Goal: Transaction & Acquisition: Purchase product/service

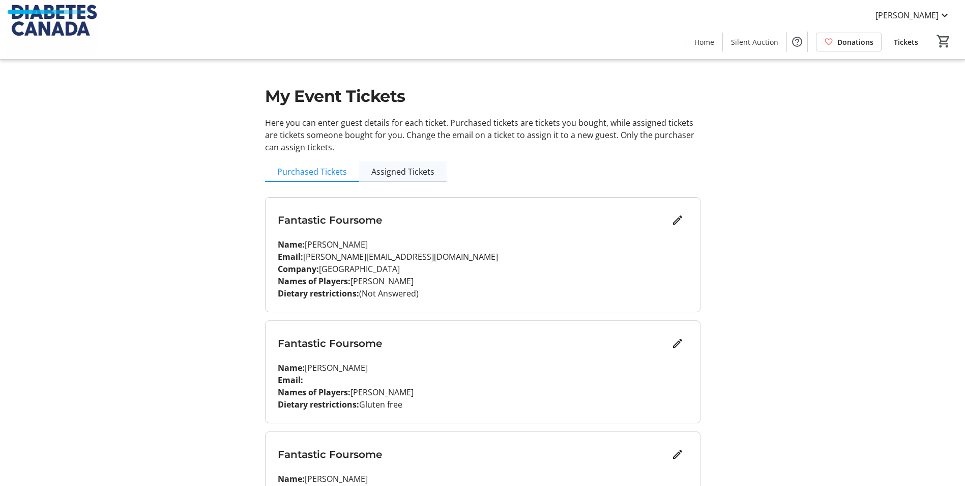
click at [397, 169] on span "Assigned Tickets" at bounding box center [403, 171] width 63 height 8
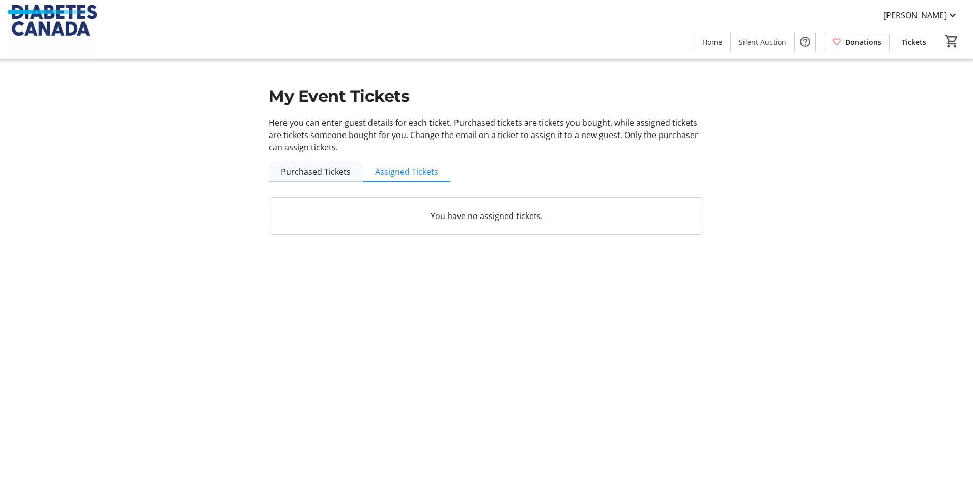
click at [309, 174] on span "Purchased Tickets" at bounding box center [316, 171] width 70 height 8
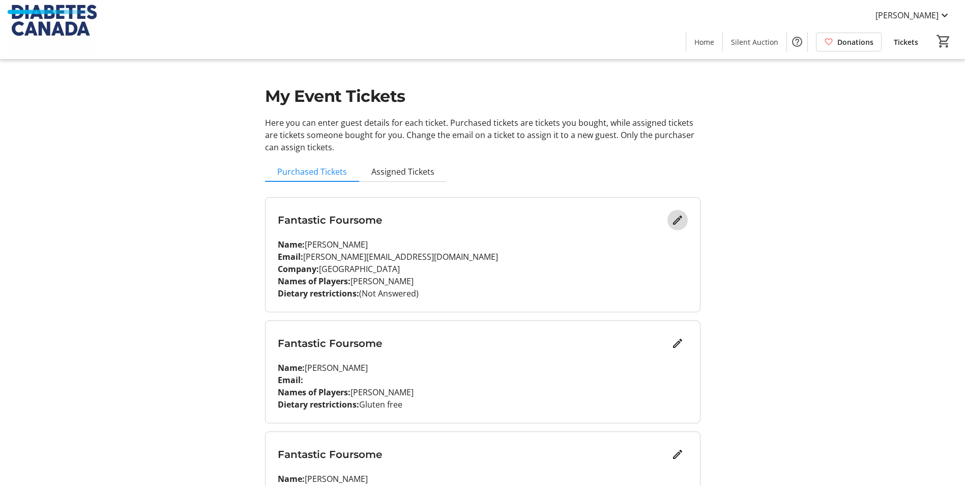
click at [679, 221] on mat-icon "Edit" at bounding box center [678, 220] width 12 height 12
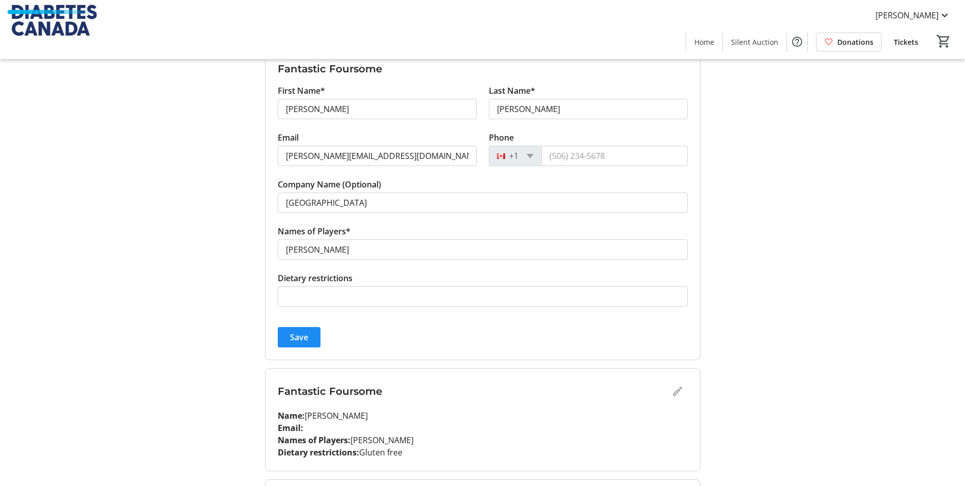
scroll to position [153, 0]
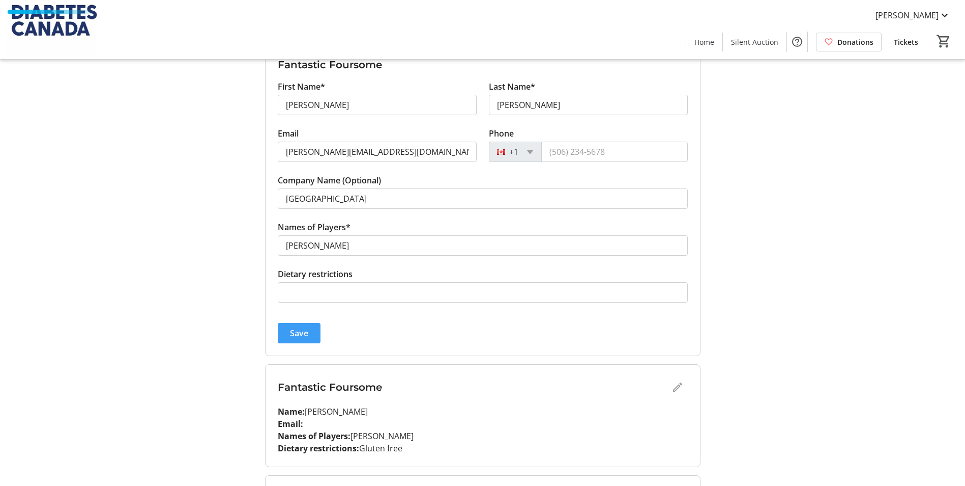
click at [307, 334] on span "Save" at bounding box center [299, 333] width 18 height 12
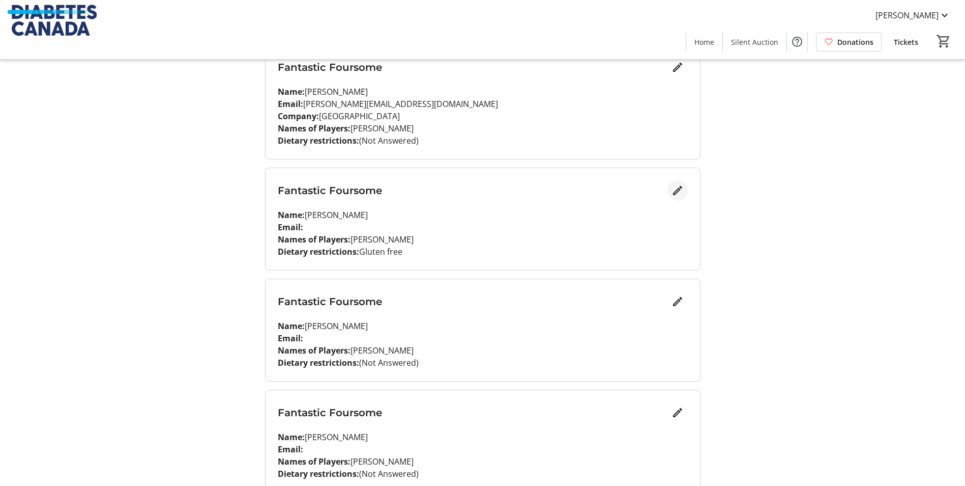
click at [678, 187] on mat-icon "Edit" at bounding box center [678, 190] width 12 height 12
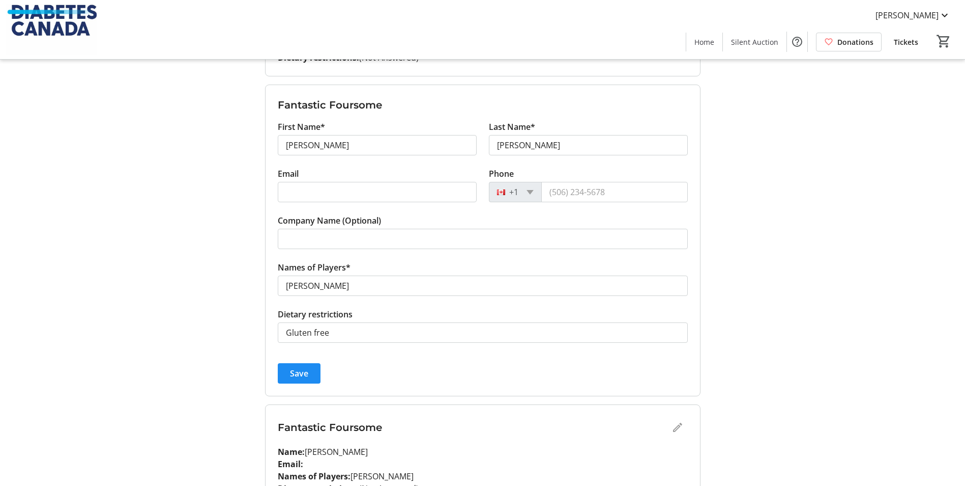
scroll to position [254, 0]
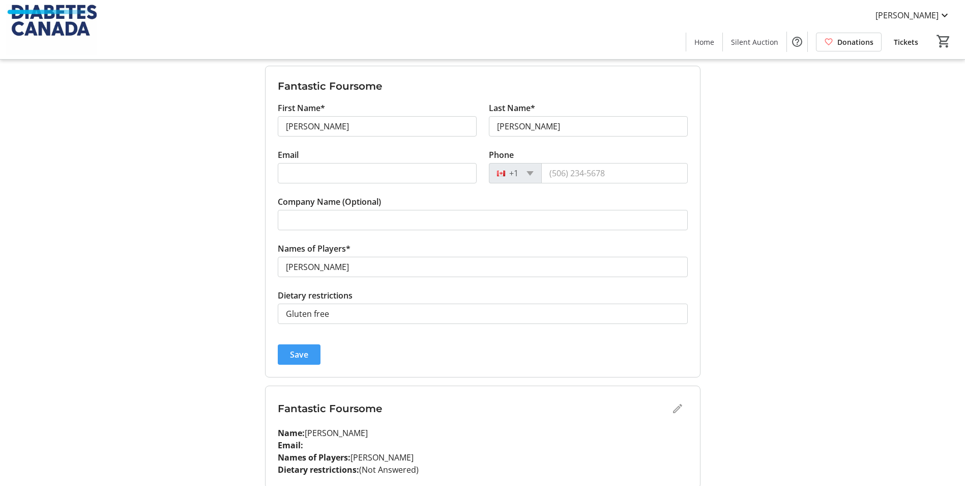
click at [306, 352] on span "Save" at bounding box center [299, 354] width 18 height 12
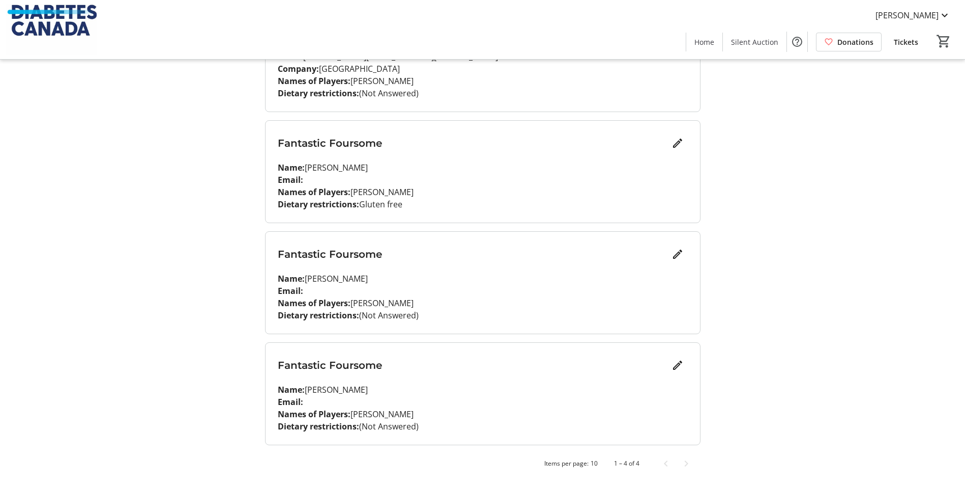
scroll to position [200, 0]
click at [679, 251] on mat-icon "Edit" at bounding box center [678, 254] width 12 height 12
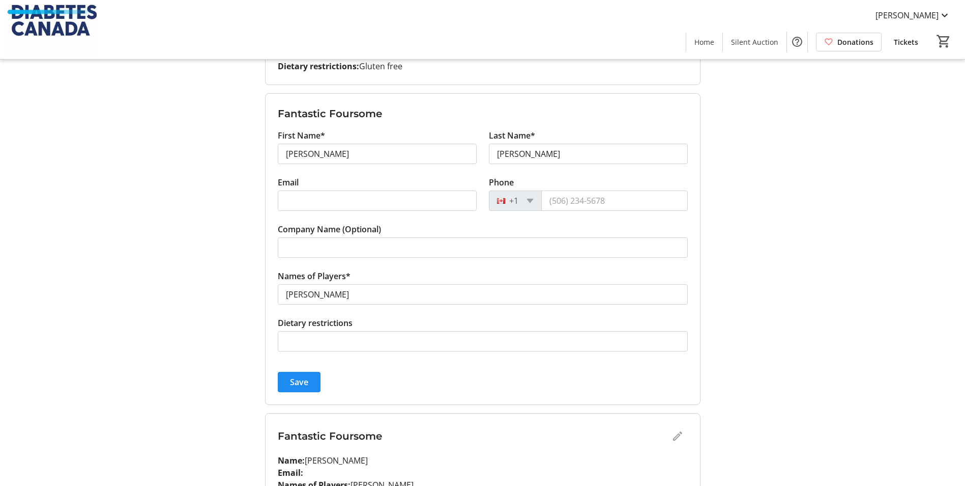
scroll to position [369, 0]
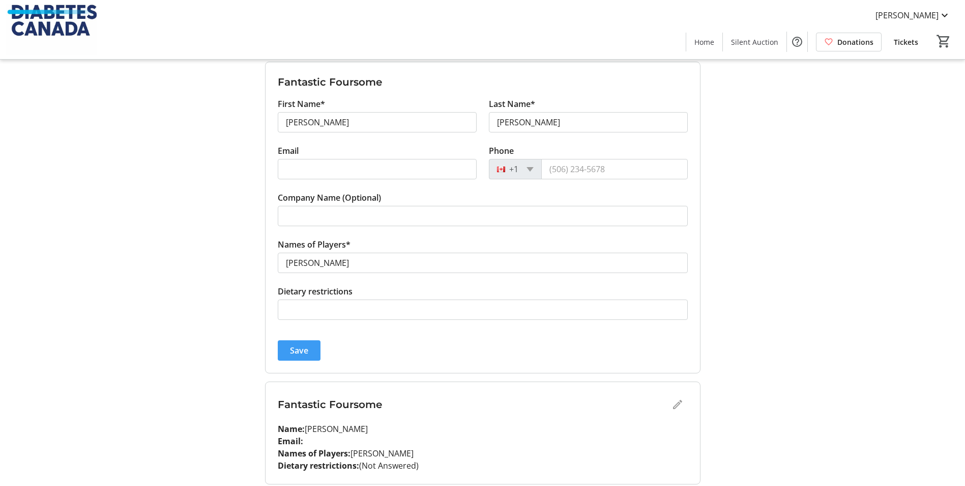
click at [287, 347] on span "submit" at bounding box center [299, 350] width 43 height 24
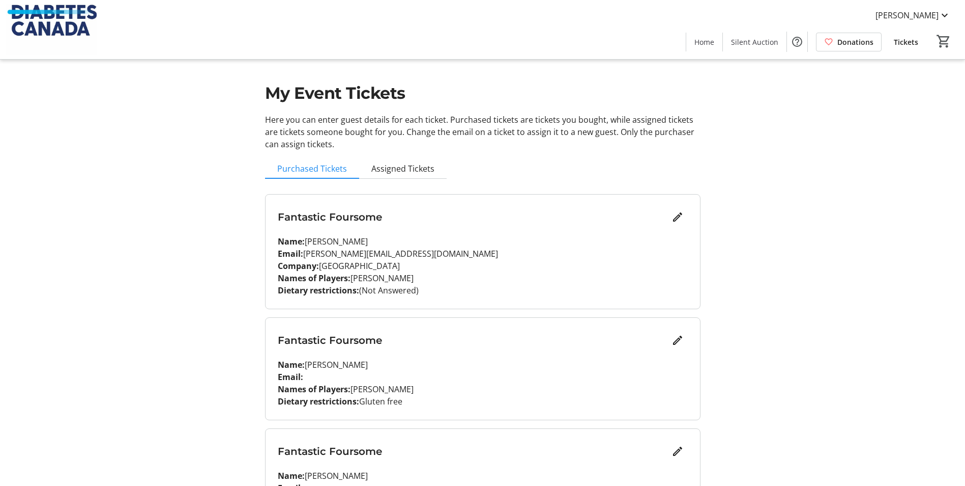
scroll to position [0, 0]
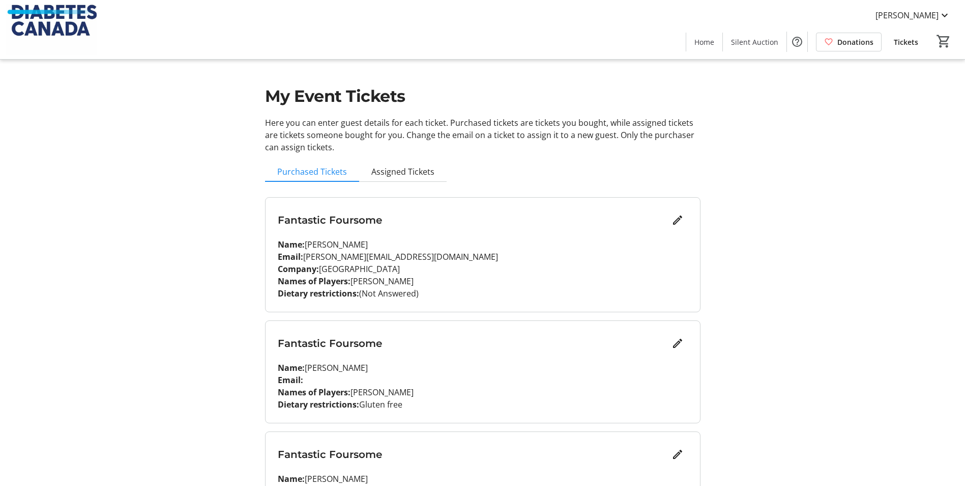
click at [842, 44] on span "Donations" at bounding box center [856, 42] width 36 height 11
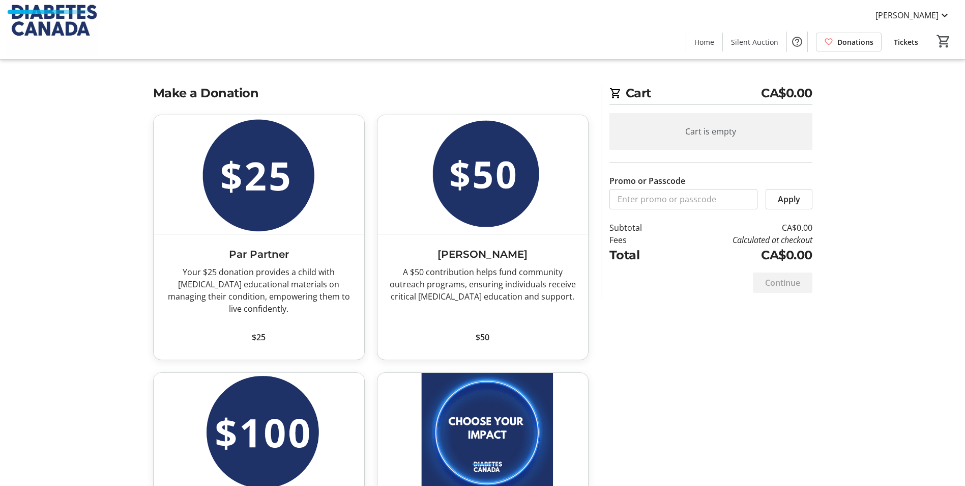
click at [899, 50] on span at bounding box center [906, 42] width 41 height 24
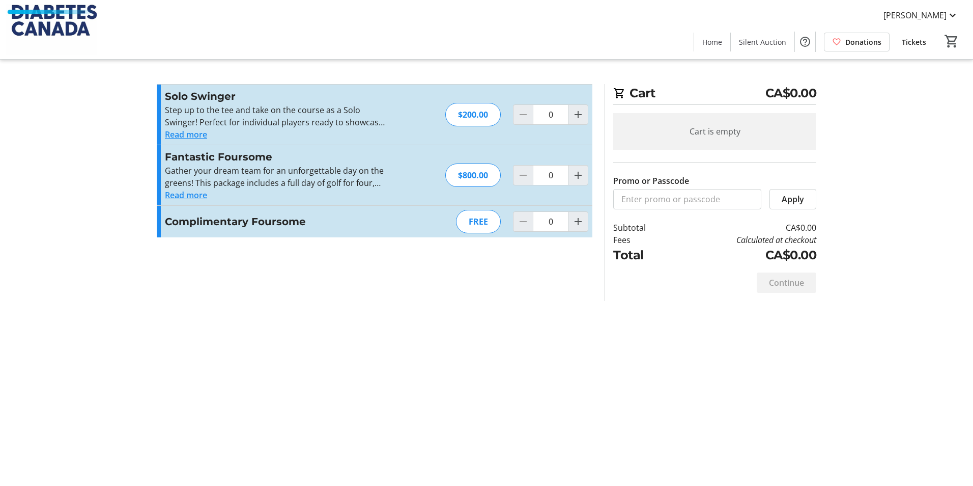
click at [471, 227] on div "FREE" at bounding box center [478, 221] width 45 height 23
click at [265, 223] on h3 "Complimentary Foursome" at bounding box center [276, 221] width 222 height 15
click at [192, 195] on button "Read more" at bounding box center [186, 195] width 42 height 12
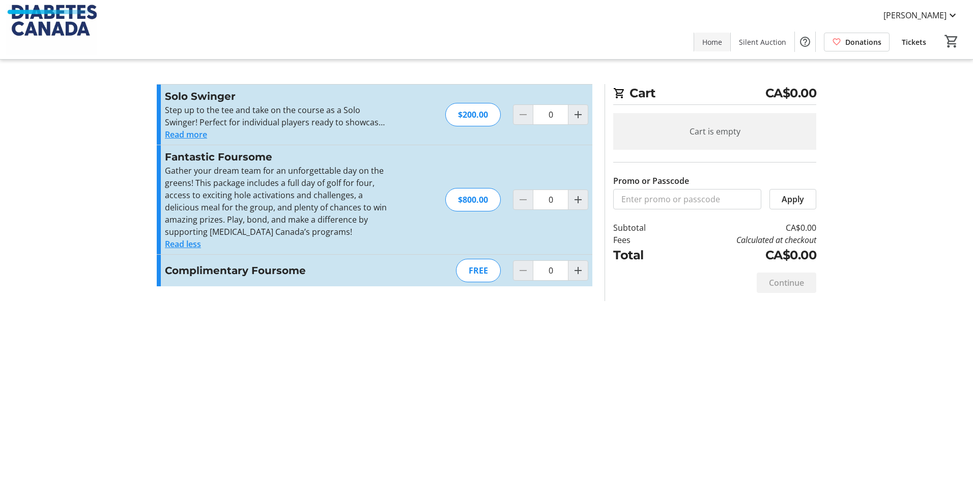
click at [716, 41] on span "Home" at bounding box center [712, 42] width 20 height 11
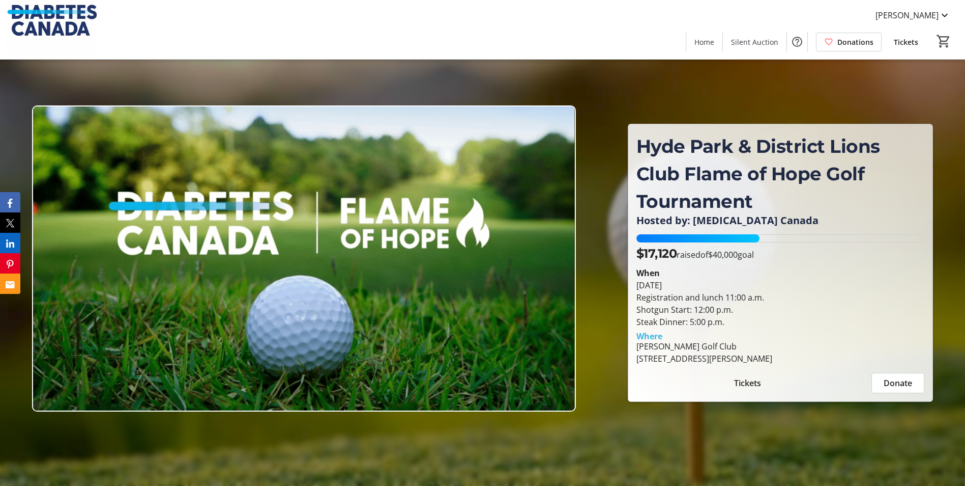
click at [913, 46] on span "Tickets" at bounding box center [906, 42] width 24 height 11
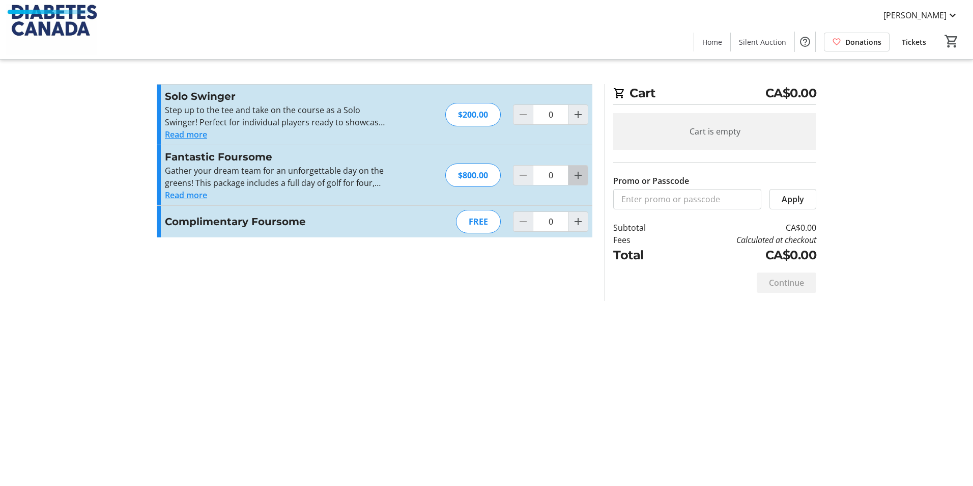
click at [584, 183] on span "Increment by one" at bounding box center [577, 174] width 19 height 19
type input "1"
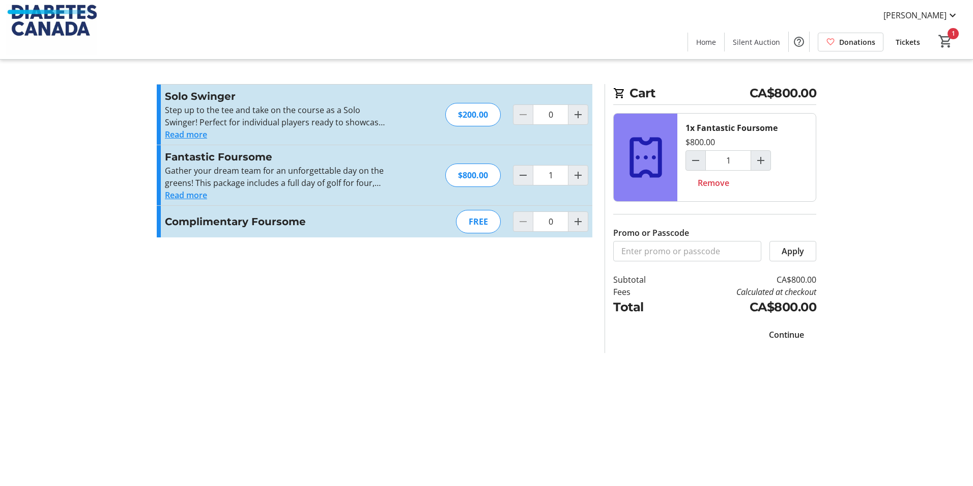
click at [788, 330] on span "Continue" at bounding box center [786, 334] width 35 height 12
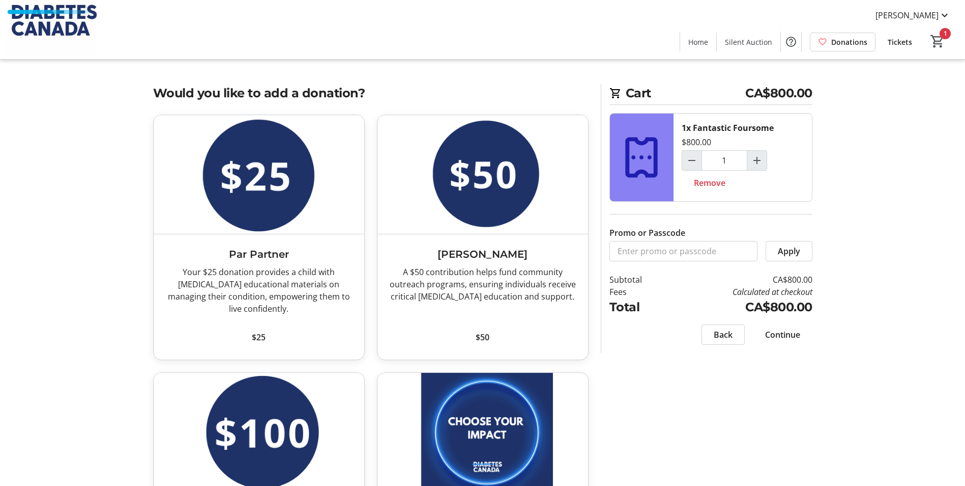
click at [781, 332] on span "Continue" at bounding box center [782, 334] width 35 height 12
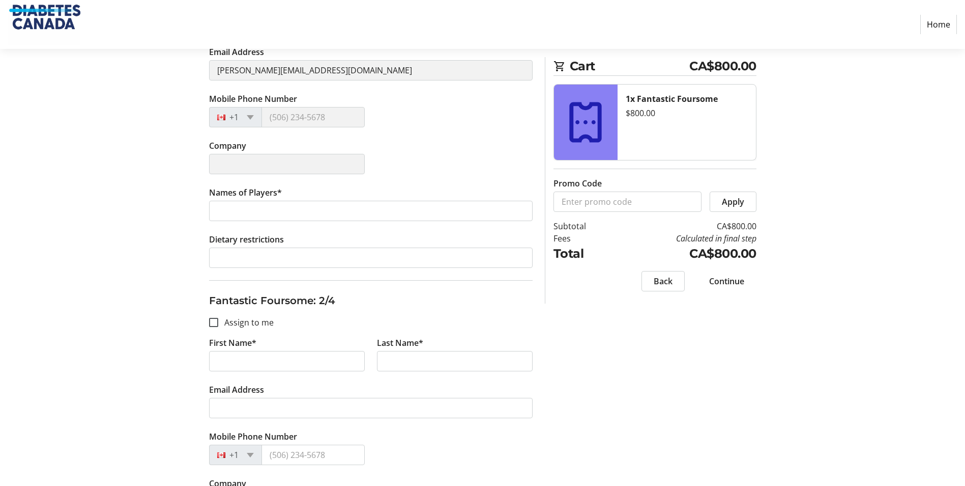
scroll to position [289, 0]
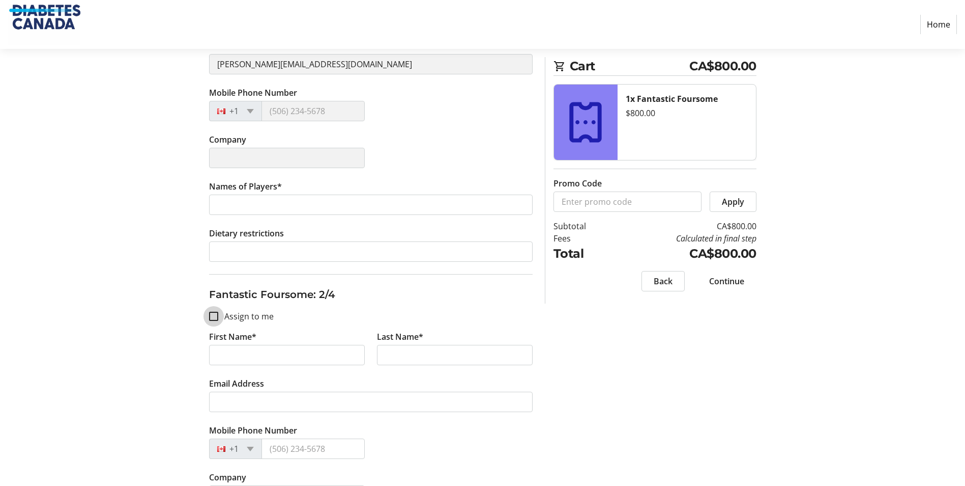
click at [218, 316] on input "Assign to me" at bounding box center [213, 315] width 9 height 9
checkbox input "true"
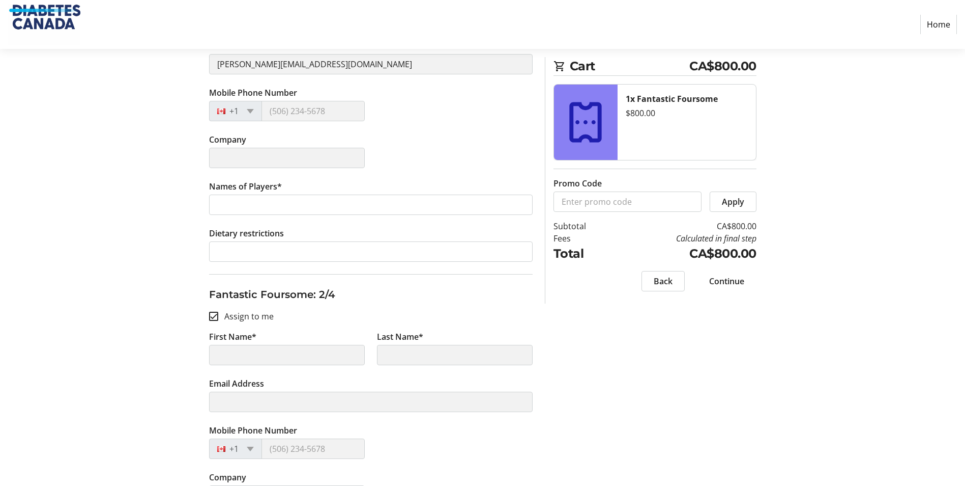
type input "[PERSON_NAME]"
type input "[PERSON_NAME][EMAIL_ADDRESS][DOMAIN_NAME]"
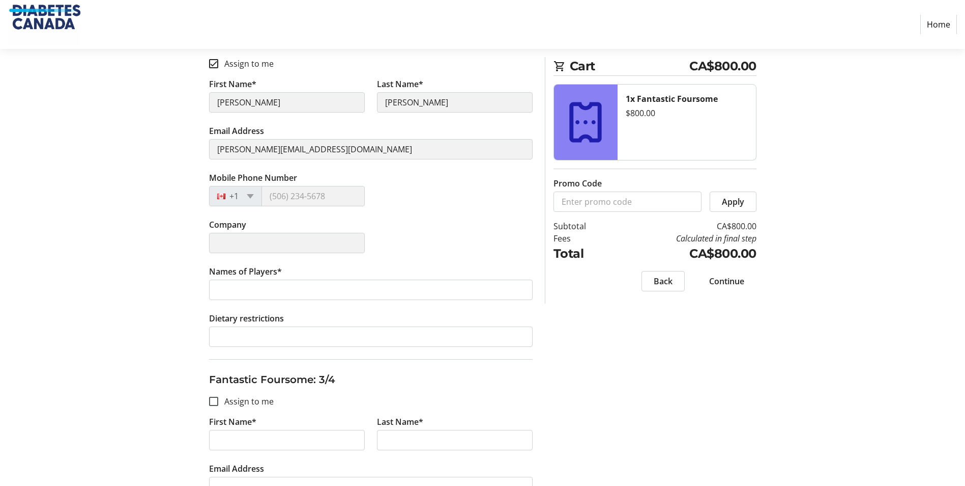
scroll to position [577, 0]
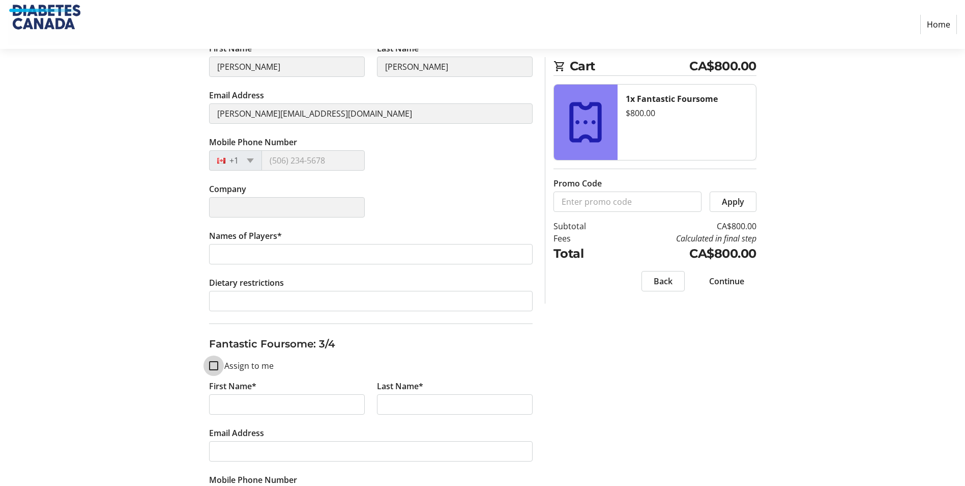
click at [215, 362] on input "Assign to me" at bounding box center [213, 365] width 9 height 9
checkbox input "true"
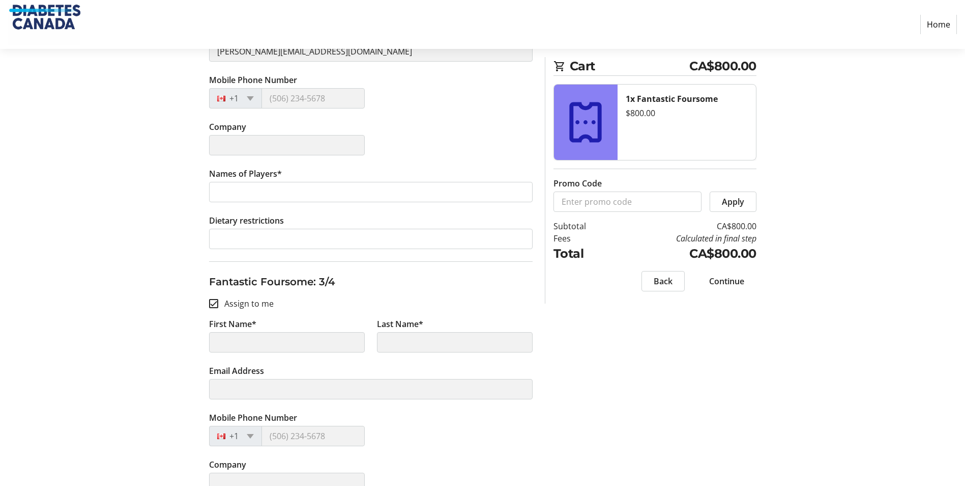
type input "[PERSON_NAME]"
type input "[PERSON_NAME][EMAIL_ADDRESS][DOMAIN_NAME]"
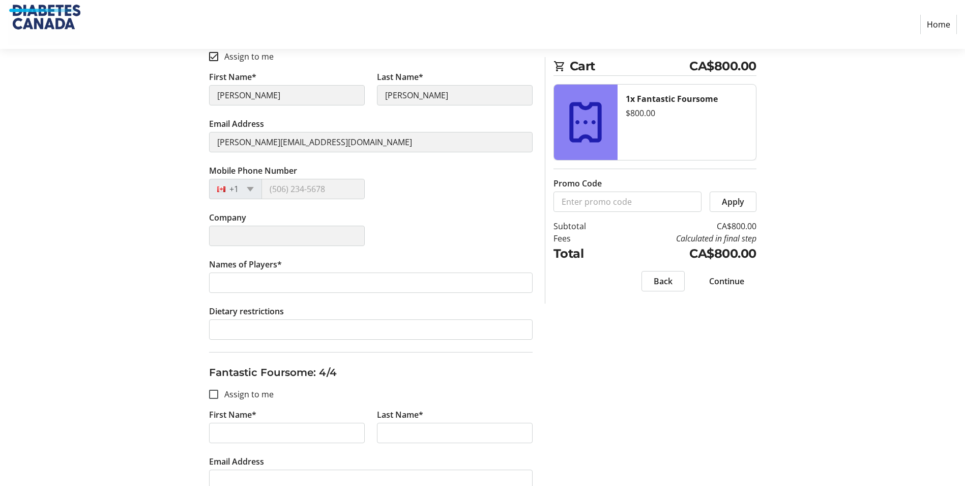
scroll to position [916, 0]
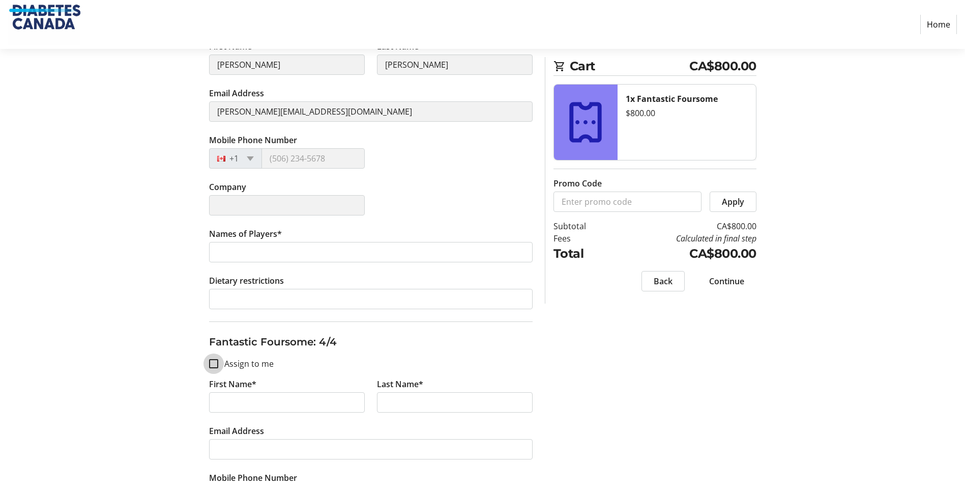
click at [217, 363] on input "Assign to me" at bounding box center [213, 363] width 9 height 9
checkbox input "true"
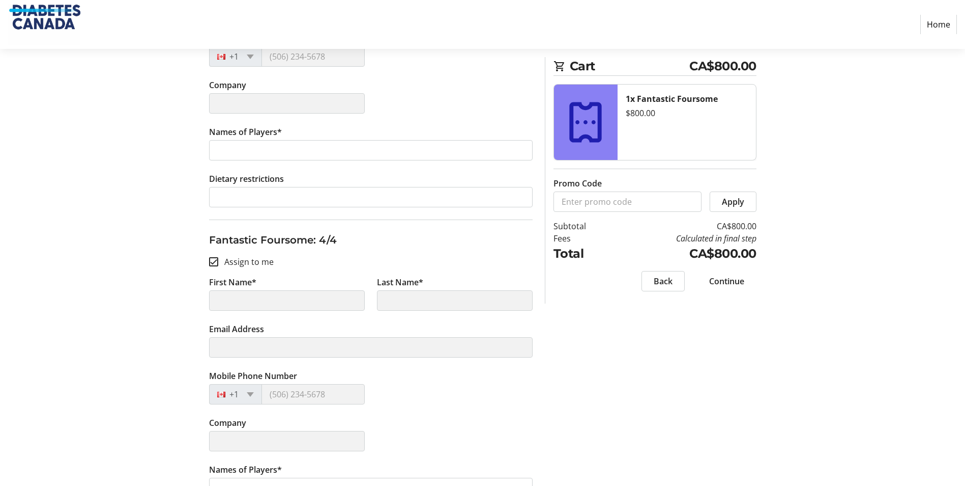
type input "[PERSON_NAME]"
type input "[PERSON_NAME][EMAIL_ADDRESS][DOMAIN_NAME]"
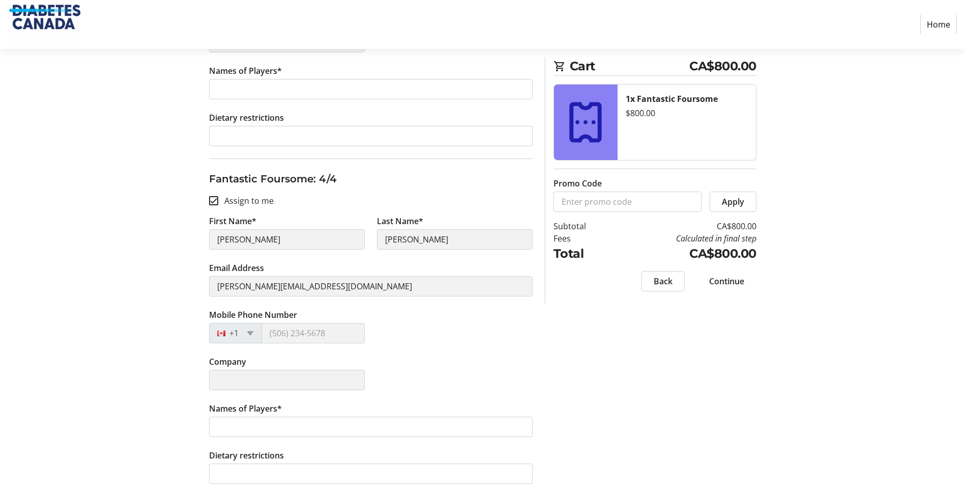
scroll to position [1089, 0]
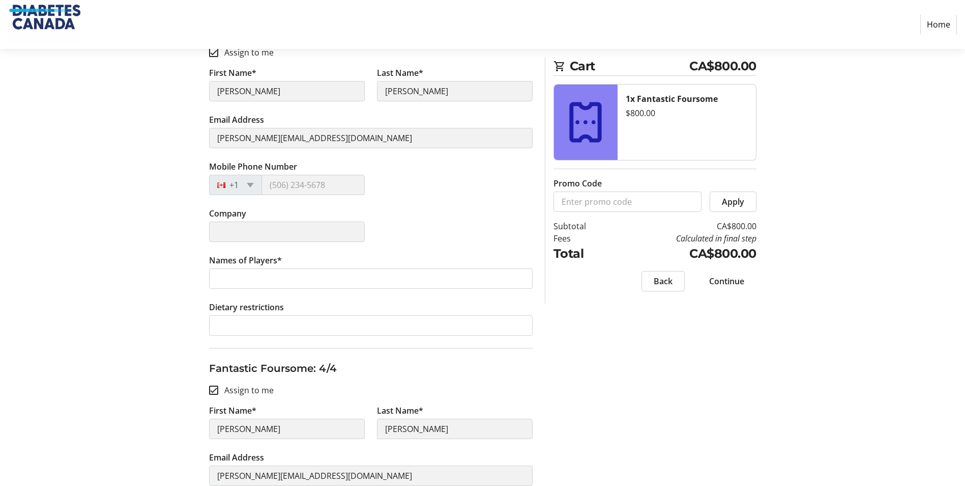
scroll to position [886, 0]
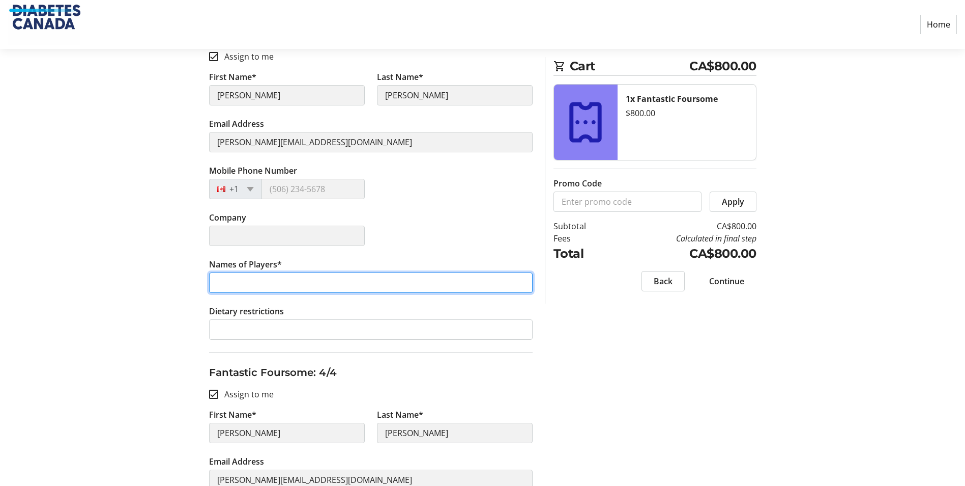
click at [240, 288] on input "Names of Players*" at bounding box center [371, 282] width 324 height 20
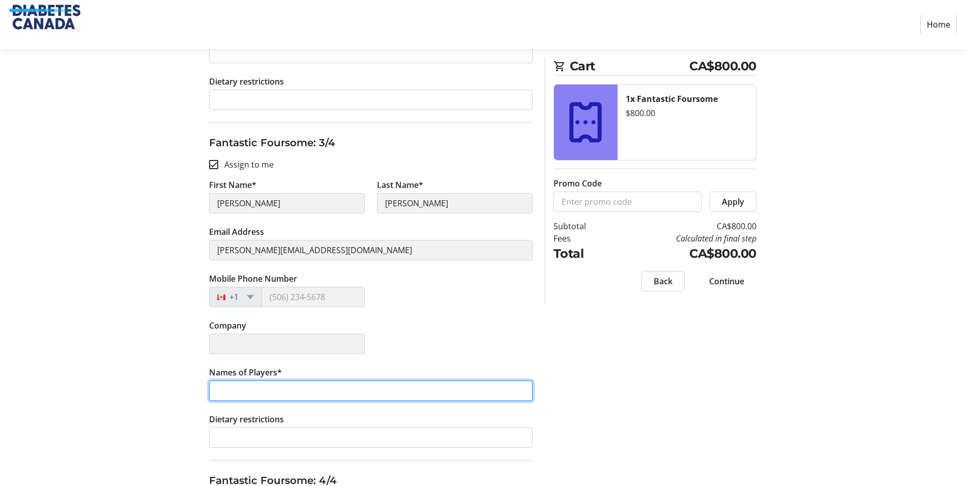
scroll to position [801, 0]
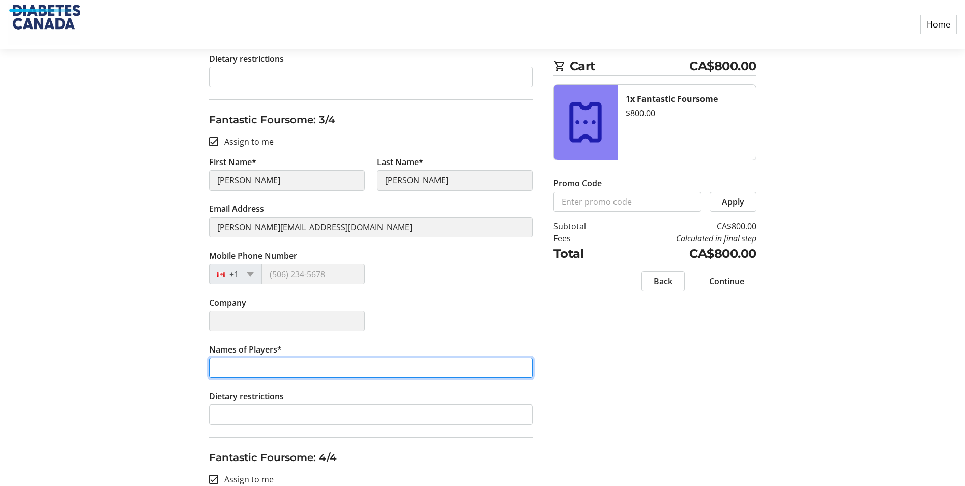
click at [253, 367] on input "Names of Players*" at bounding box center [371, 367] width 324 height 20
type input "c"
click at [388, 369] on input "c" at bounding box center [371, 367] width 324 height 20
drag, startPoint x: 389, startPoint y: 360, endPoint x: 283, endPoint y: 367, distance: 105.6
click at [283, 367] on input "c" at bounding box center [371, 367] width 324 height 20
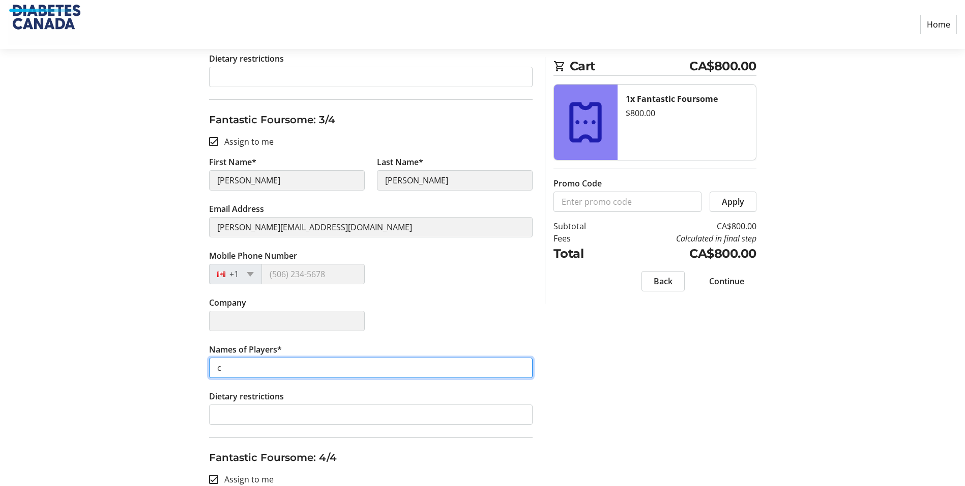
click at [283, 367] on input "c" at bounding box center [371, 367] width 324 height 20
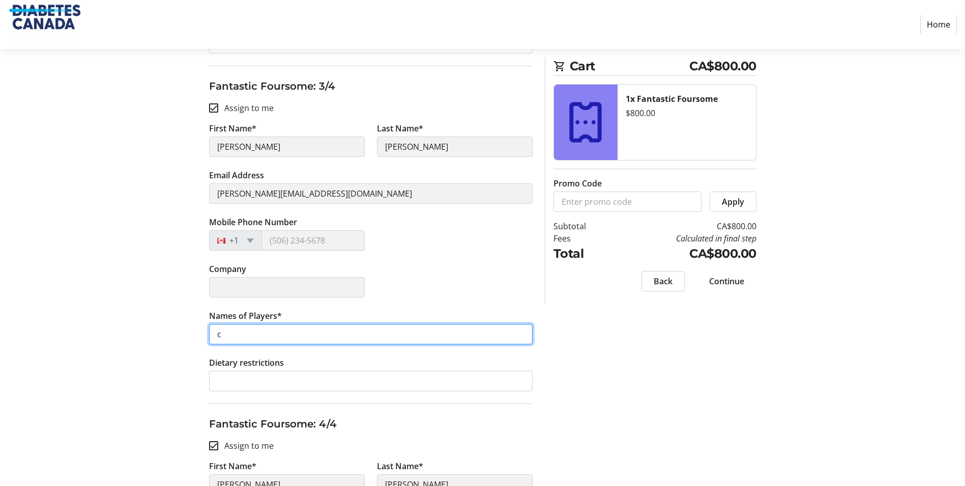
scroll to position [835, 0]
type input "[PERSON_NAME]"
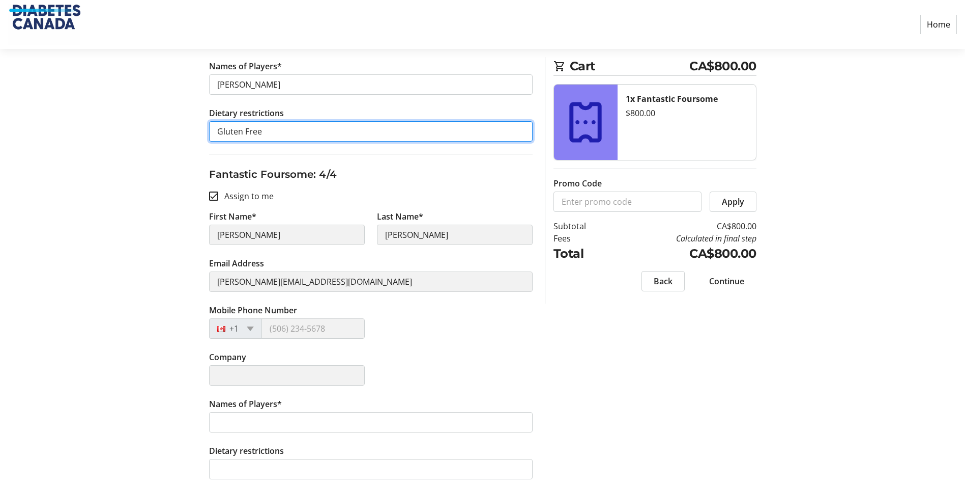
scroll to position [1089, 0]
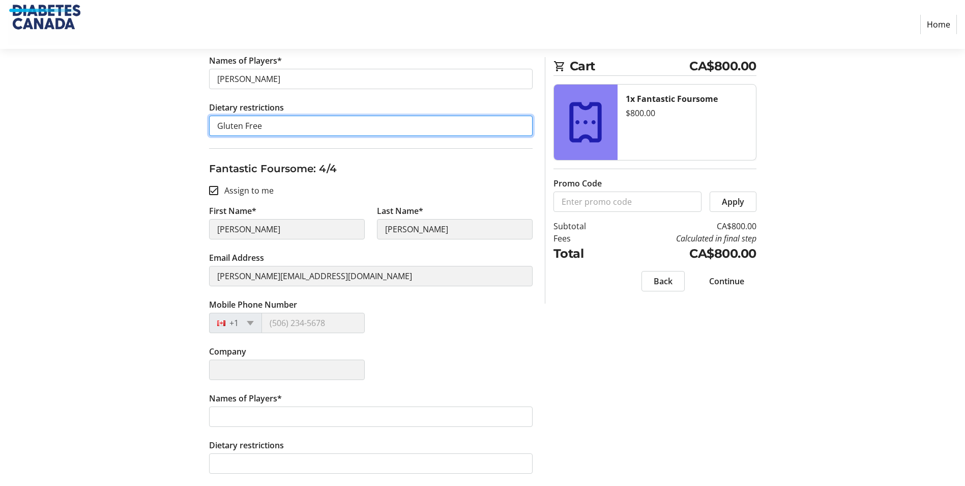
type input "Gluten Free"
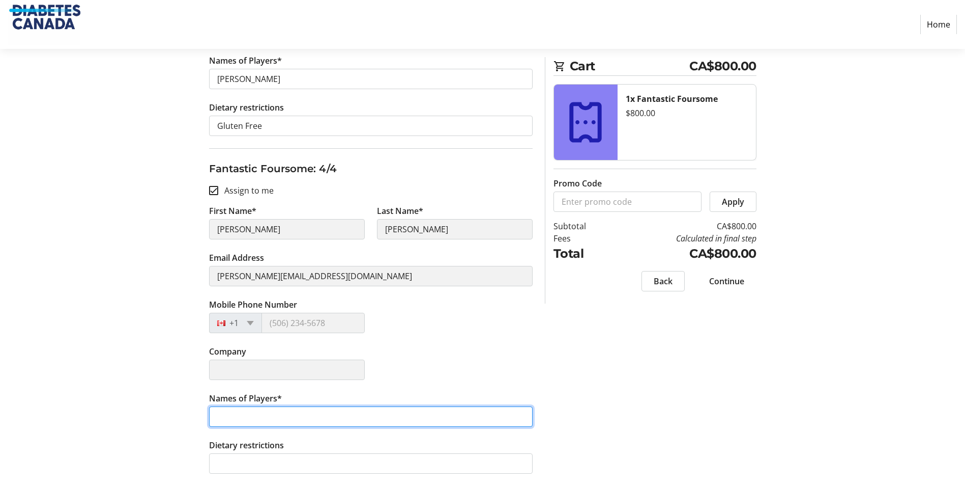
click at [263, 422] on input "Names of Players*" at bounding box center [371, 416] width 324 height 20
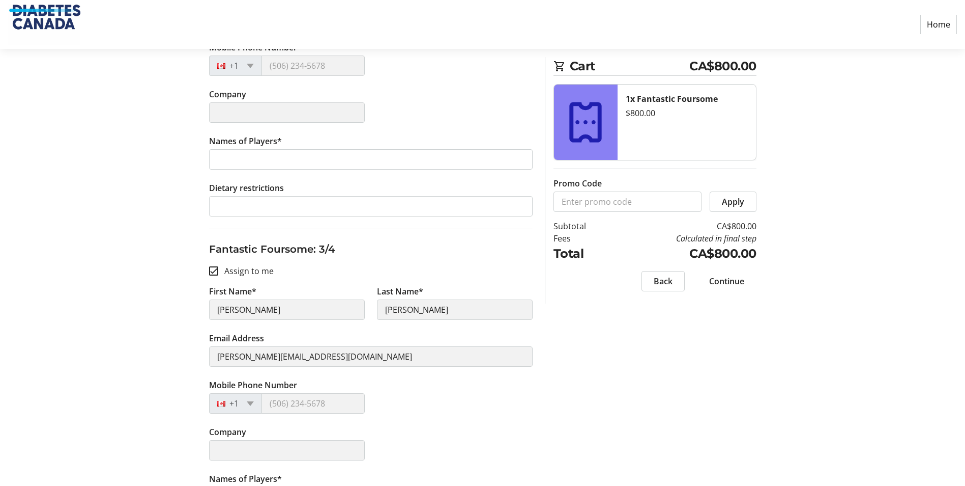
scroll to position [665, 0]
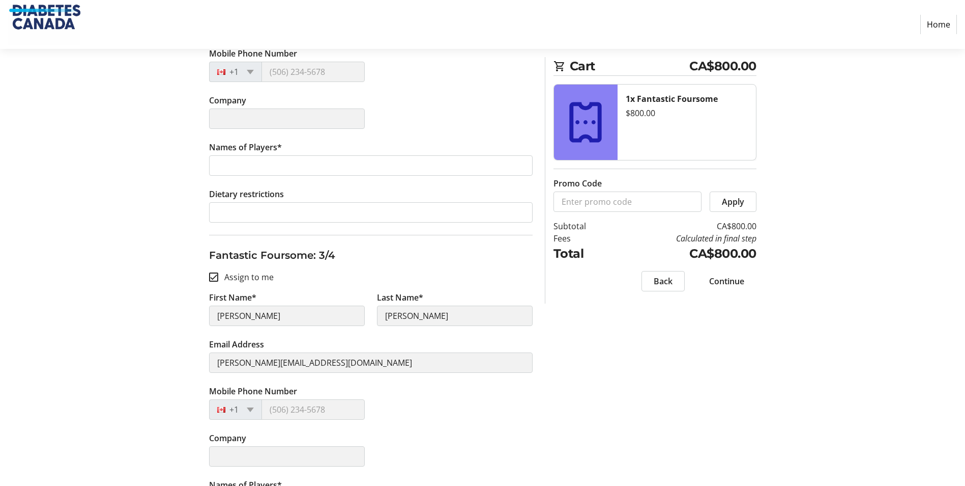
type input "[PERSON_NAME]"
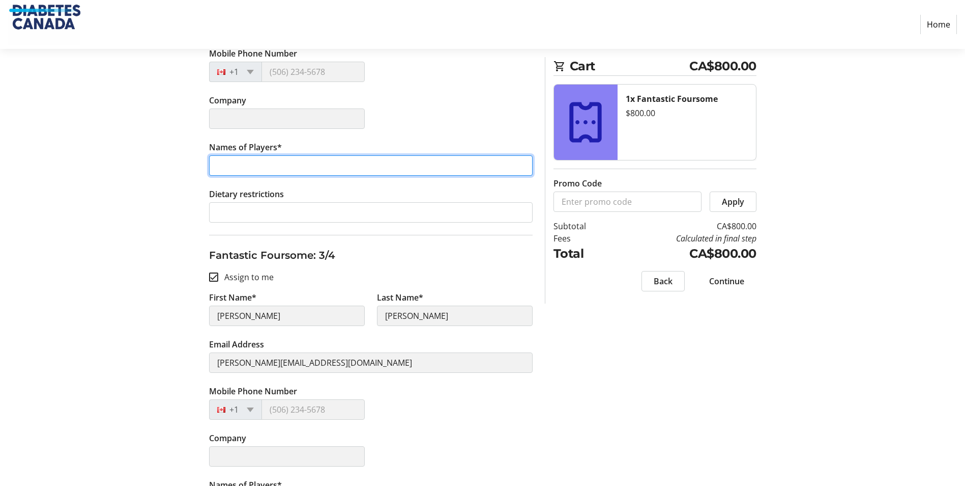
drag, startPoint x: 219, startPoint y: 162, endPoint x: 229, endPoint y: 159, distance: 9.7
click at [219, 162] on input "Names of Players*" at bounding box center [371, 165] width 324 height 20
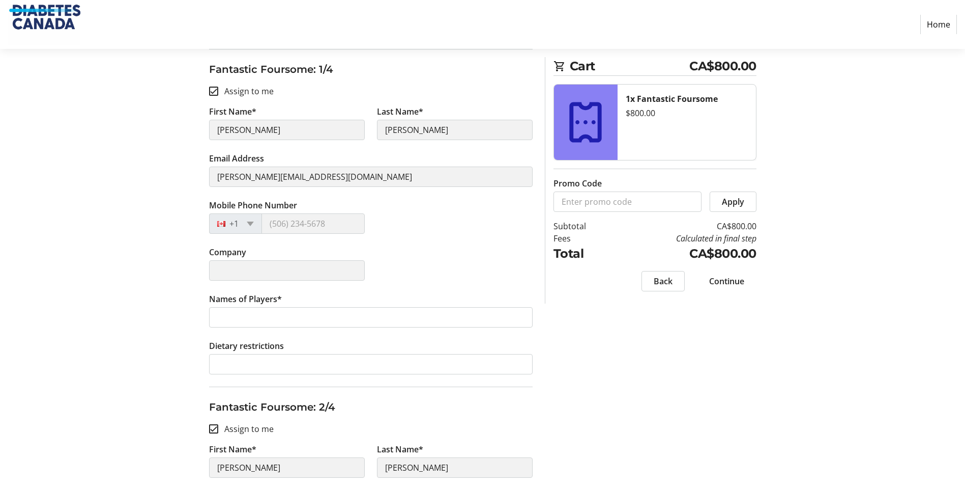
scroll to position [156, 0]
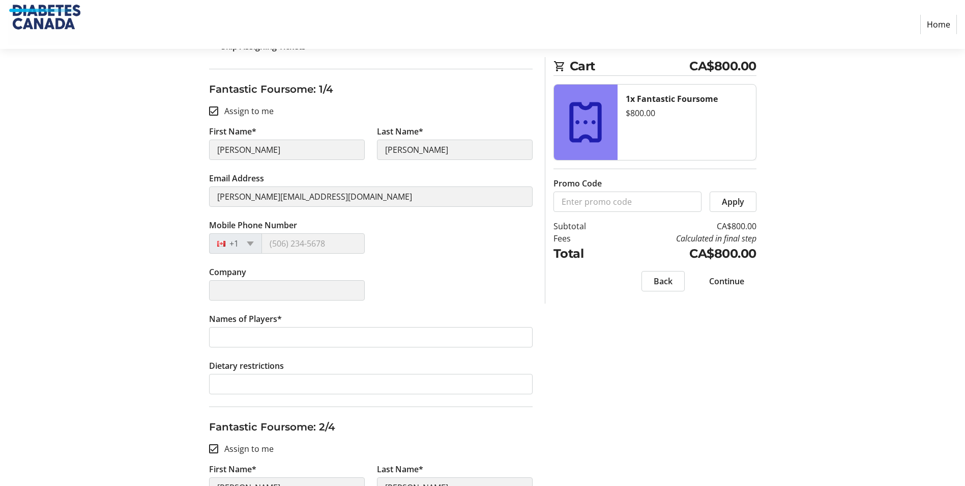
type input "[PERSON_NAME]"
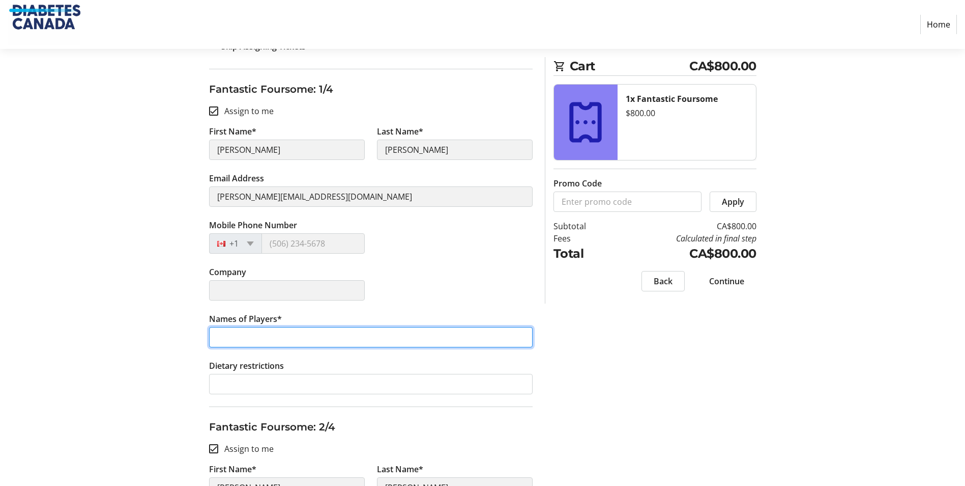
click at [269, 334] on input "Names of Players*" at bounding box center [371, 337] width 324 height 20
type input "[PERSON_NAME]"
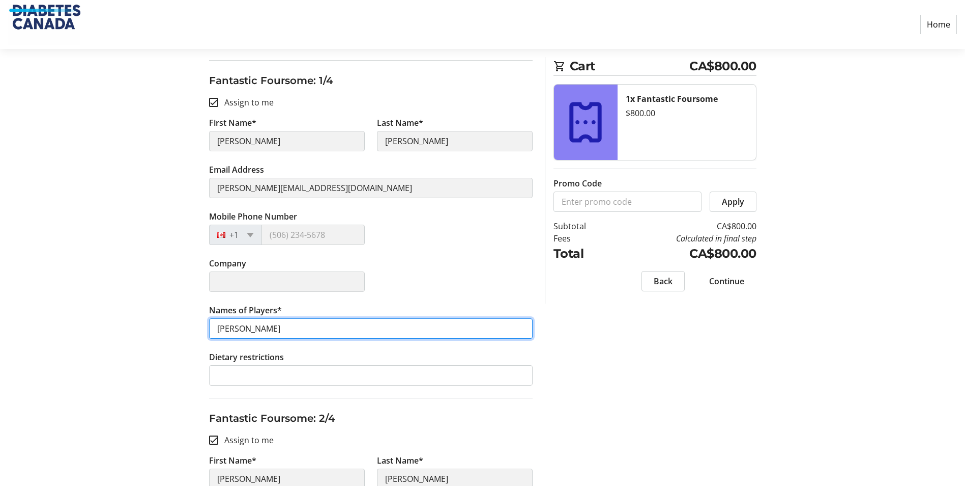
scroll to position [173, 0]
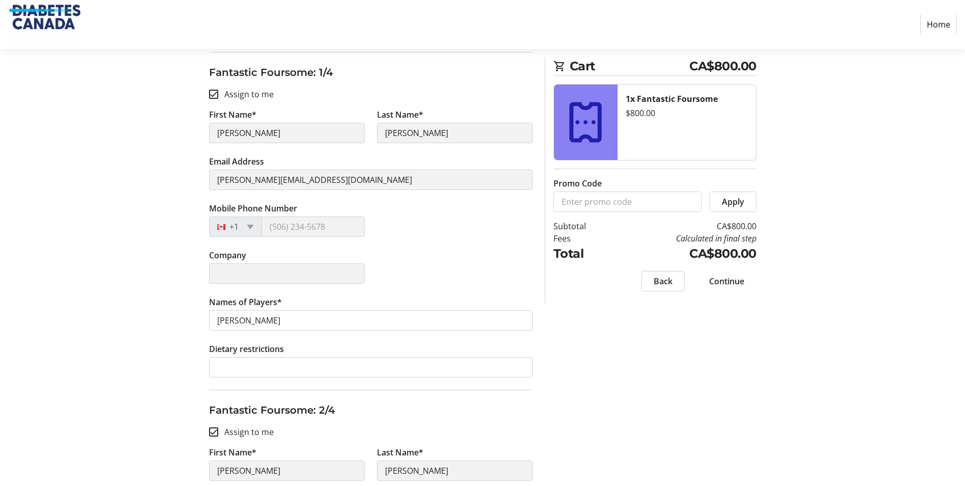
click at [731, 285] on span "Continue" at bounding box center [726, 281] width 35 height 12
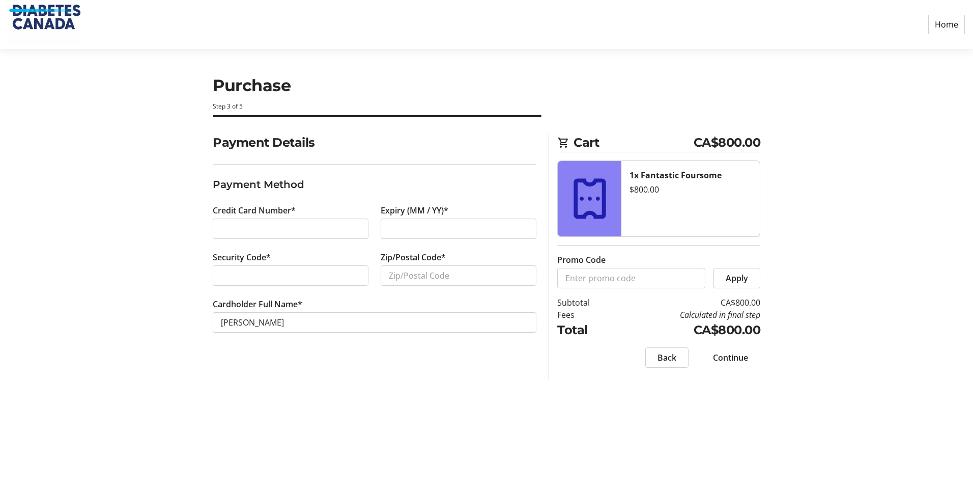
click at [426, 378] on div "Payment Details Payment Method Credit Card Number* Expiry (MM / YY)* Security C…" at bounding box center [375, 256] width 336 height 246
click at [289, 196] on fieldset "Payment Method" at bounding box center [375, 188] width 324 height 23
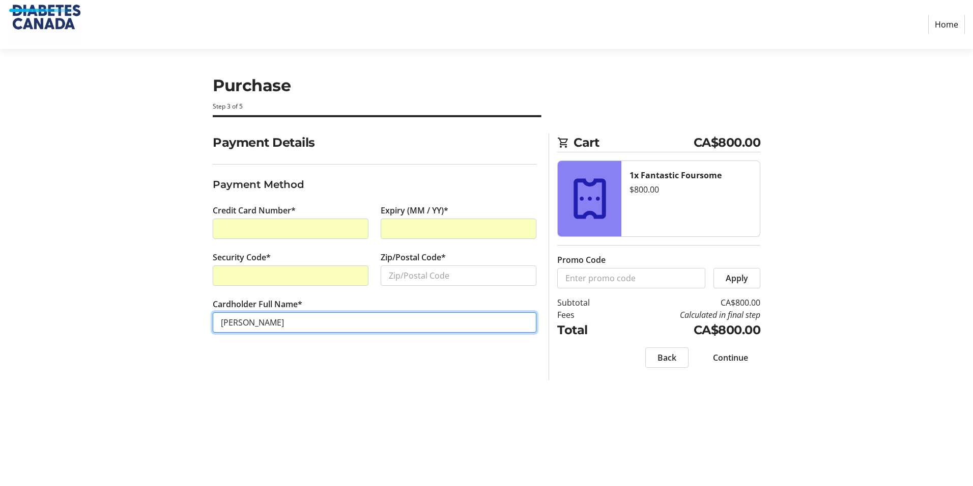
drag, startPoint x: 345, startPoint y: 318, endPoint x: 23, endPoint y: 357, distance: 324.0
click at [23, 357] on section "Purchase Step 3 of 5 Cart CA$800.00 1x Fantastic Foursome $800.00 Promo Code Ap…" at bounding box center [486, 267] width 973 height 437
type input "Canadian Commercial (Sherwood Forest) Inc."
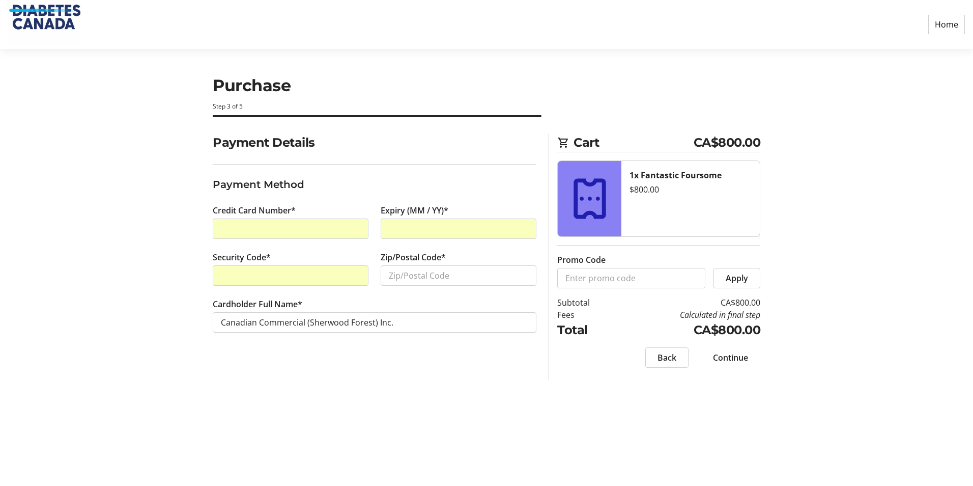
click at [460, 437] on div "Purchase Step 3 of 5 Cart CA$800.00 1x Fantastic Foursome $800.00 Promo Code Ap…" at bounding box center [487, 267] width 672 height 437
click at [401, 270] on input "Zip/Postal Code*" at bounding box center [459, 275] width 156 height 20
type input "N6G 2v9"
click at [313, 221] on div at bounding box center [291, 228] width 156 height 20
click at [574, 406] on div "Purchase Step 3 of 5 Cart CA$800.00 1x Fantastic Foursome $800.00 Promo Code Ap…" at bounding box center [487, 267] width 672 height 437
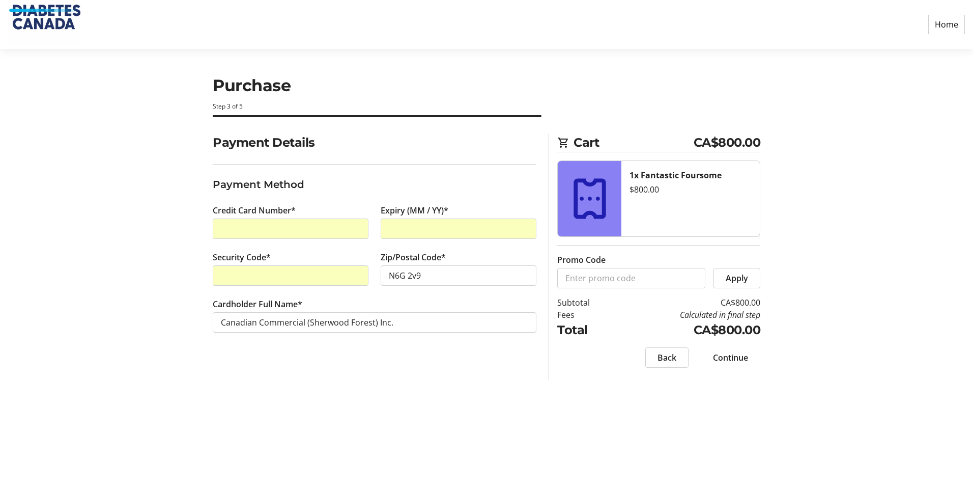
click at [728, 356] on span "Continue" at bounding box center [730, 357] width 35 height 12
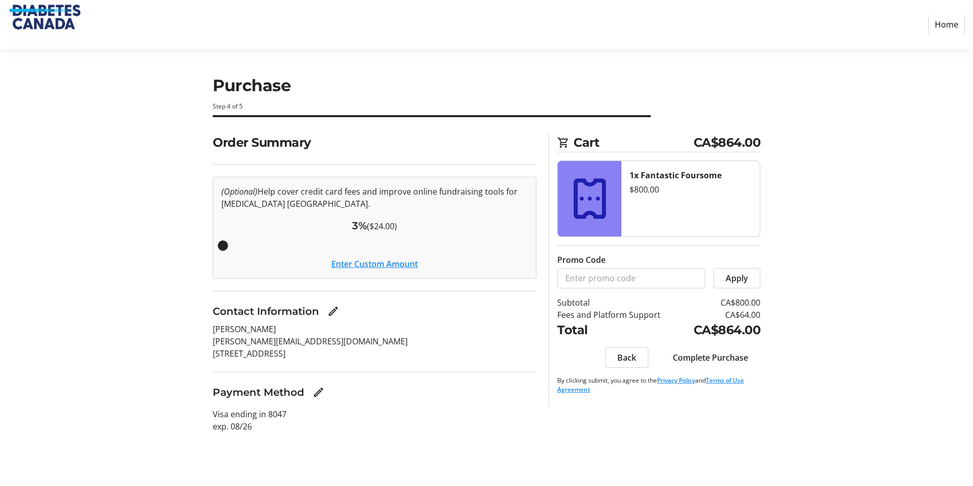
drag, startPoint x: 316, startPoint y: 241, endPoint x: 217, endPoint y: 251, distance: 99.3
type input "3"
click at [217, 251] on input "Cover fees percentage" at bounding box center [375, 245] width 328 height 22
click at [377, 265] on button "Enter Custom Amount" at bounding box center [374, 264] width 87 height 12
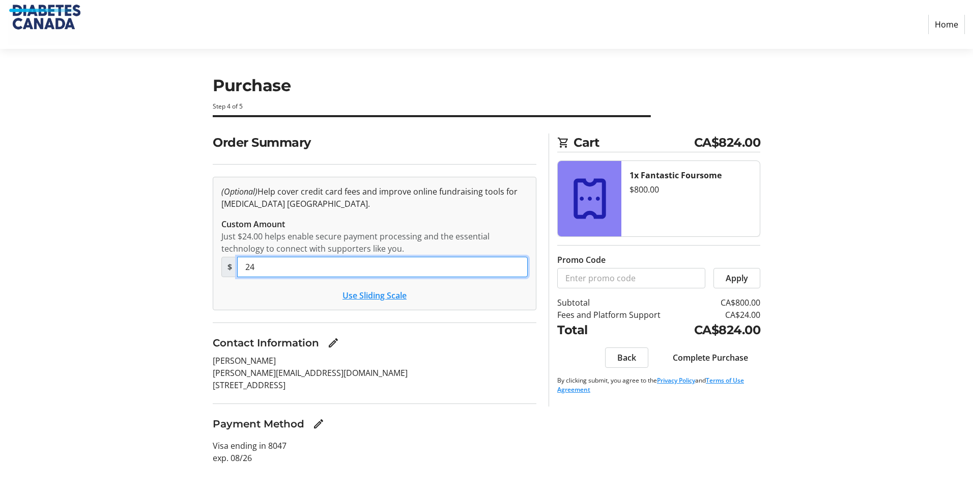
click at [377, 265] on input "24" at bounding box center [382, 267] width 291 height 20
type input "2"
type input "0"
click at [465, 319] on section "Order Summary (Optional) Help cover credit card fees and improve online fundrai…" at bounding box center [375, 304] width 324 height 343
click at [703, 358] on span "Complete Purchase" at bounding box center [710, 357] width 75 height 12
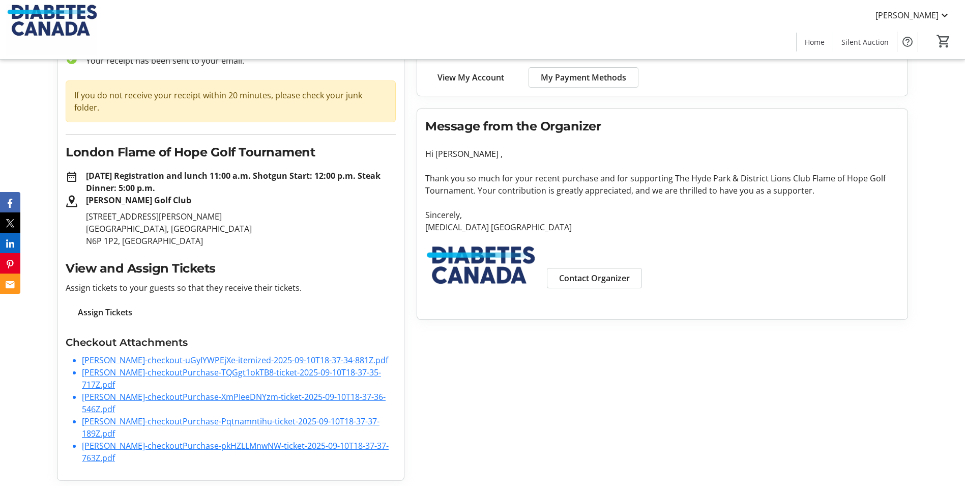
scroll to position [80, 0]
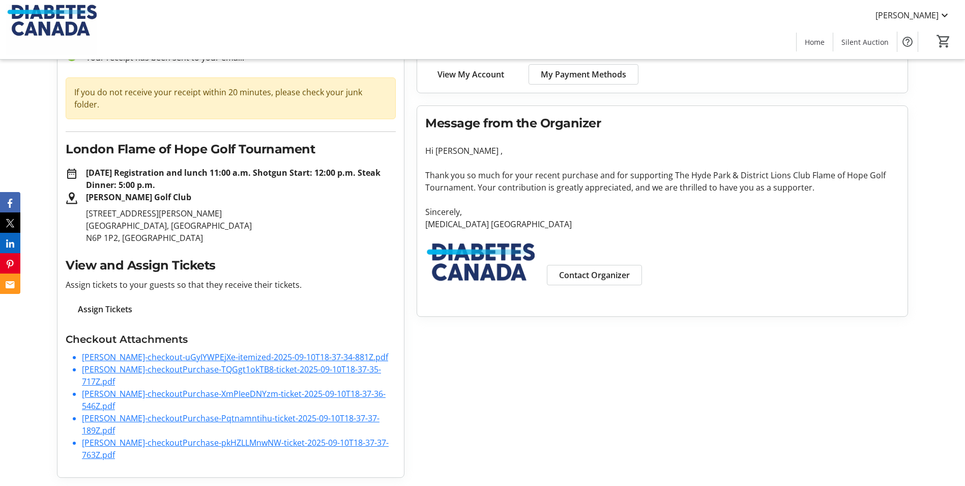
click at [111, 303] on span "Assign Tickets" at bounding box center [105, 309] width 54 height 12
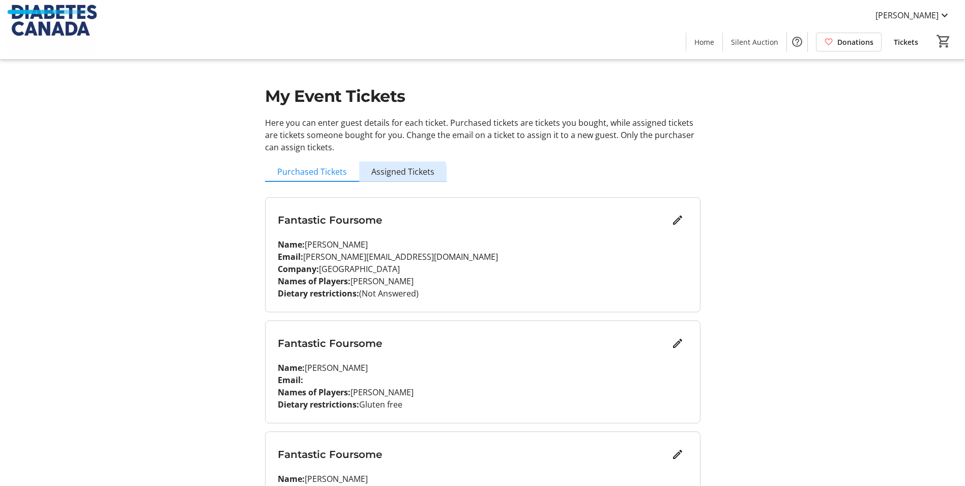
click at [393, 175] on span "Assigned Tickets" at bounding box center [403, 171] width 63 height 8
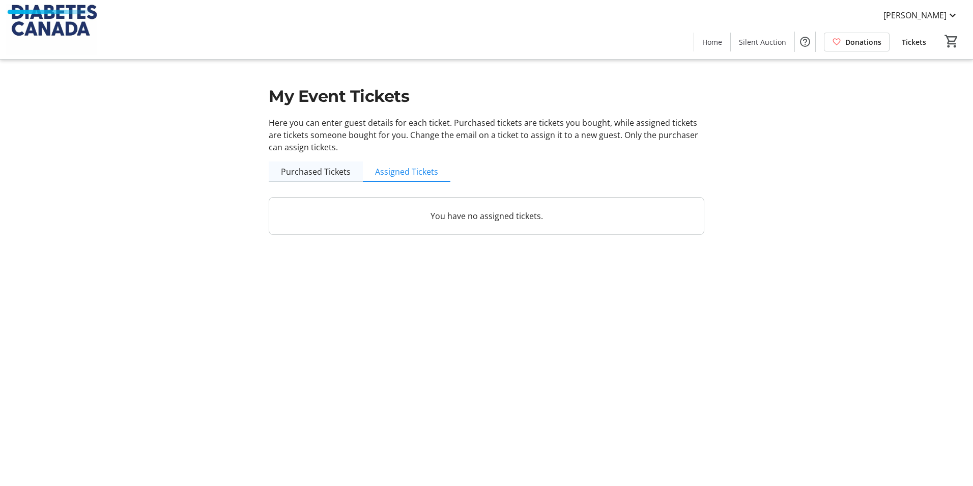
click at [321, 176] on span "Purchased Tickets" at bounding box center [316, 171] width 70 height 8
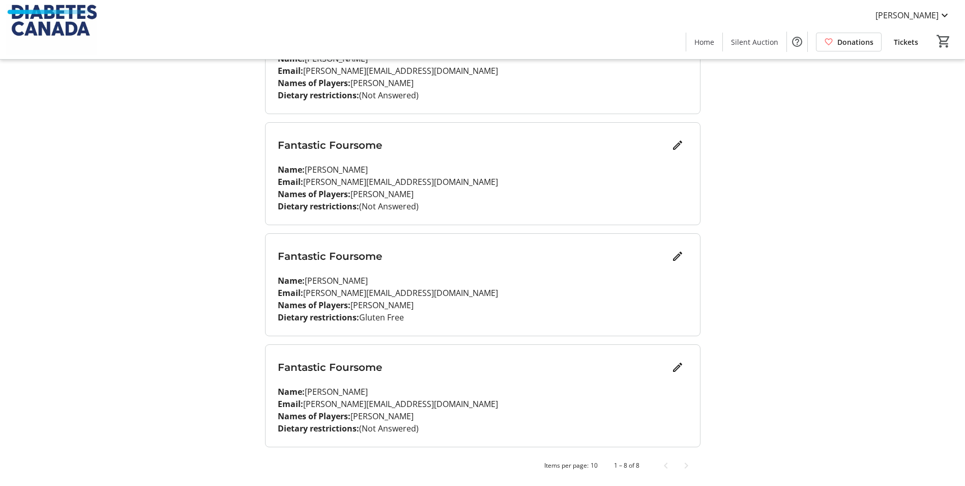
scroll to position [644, 0]
click at [896, 37] on span "Tickets" at bounding box center [906, 42] width 24 height 11
